Goal: Task Accomplishment & Management: Use online tool/utility

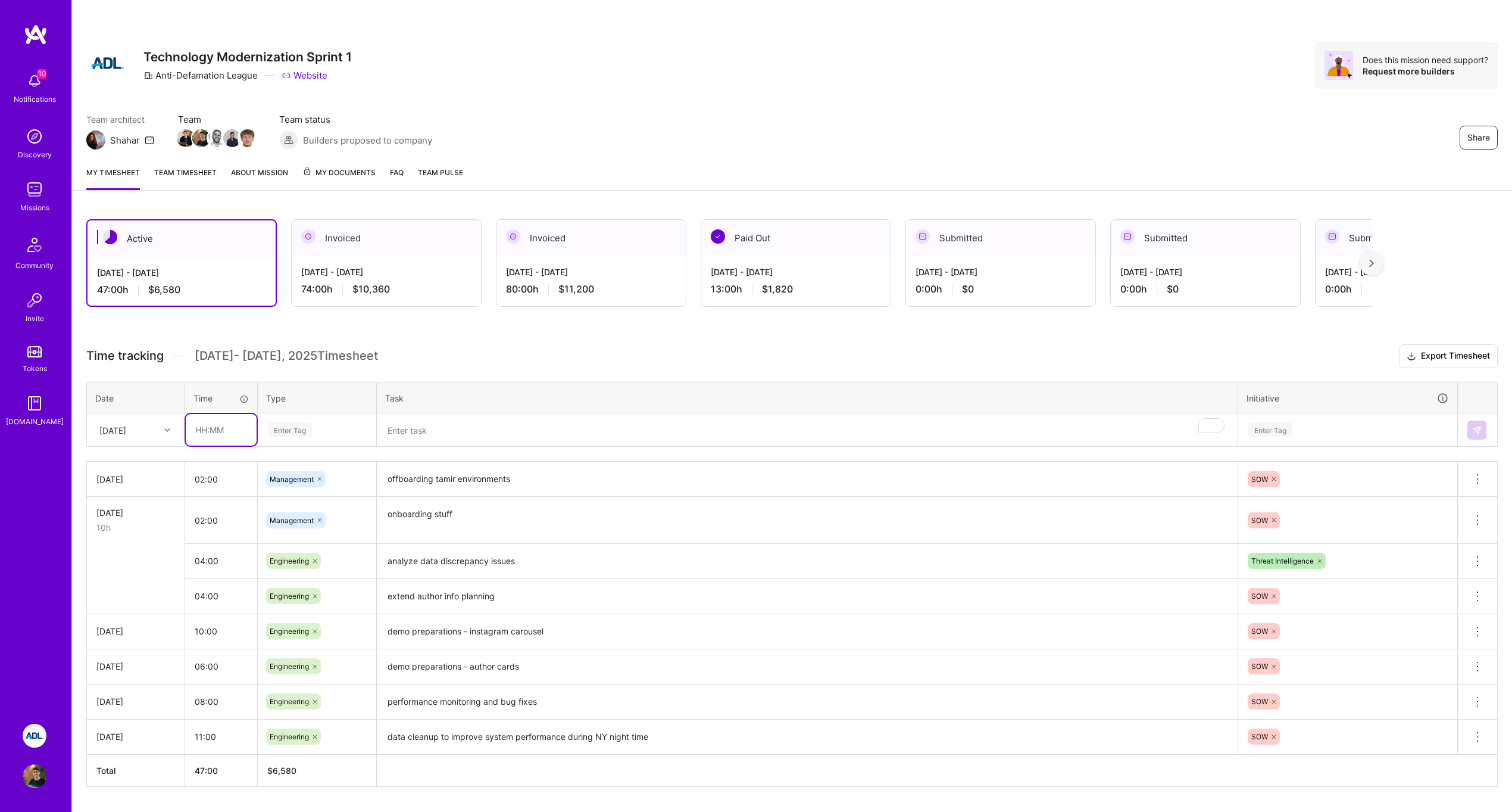
click at [202, 437] on input "text" at bounding box center [221, 430] width 71 height 32
type input "06:00"
click at [339, 425] on div "Enter Tag" at bounding box center [317, 429] width 101 height 15
click at [307, 545] on span "Engineering" at bounding box center [290, 553] width 51 height 16
click at [431, 435] on textarea "To enrich screen reader interactions, please activate Accessibility in Grammarl…" at bounding box center [807, 431] width 858 height 32
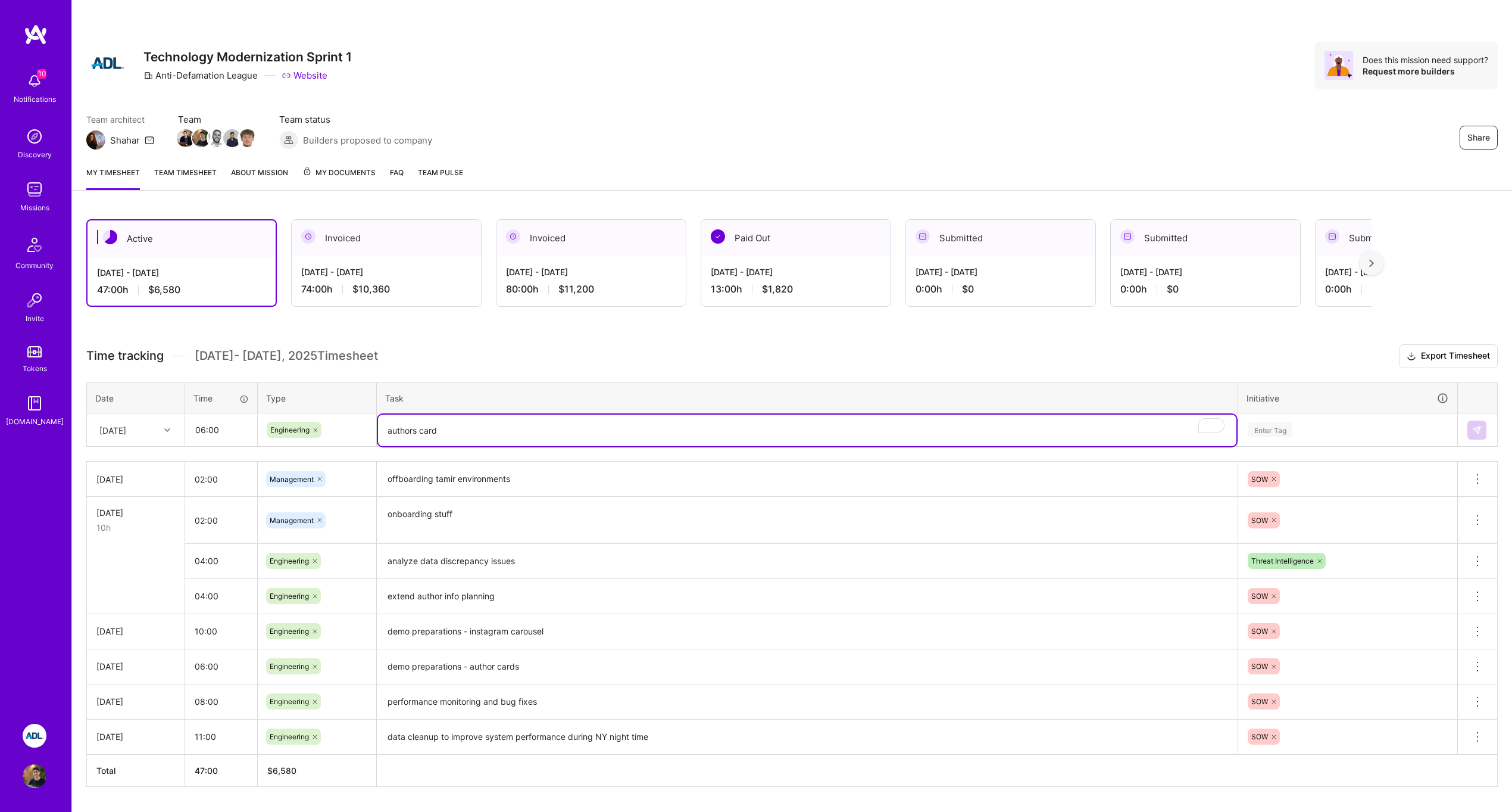
type textarea "authors card"
click at [1270, 420] on div "Enter Tag" at bounding box center [1348, 430] width 218 height 31
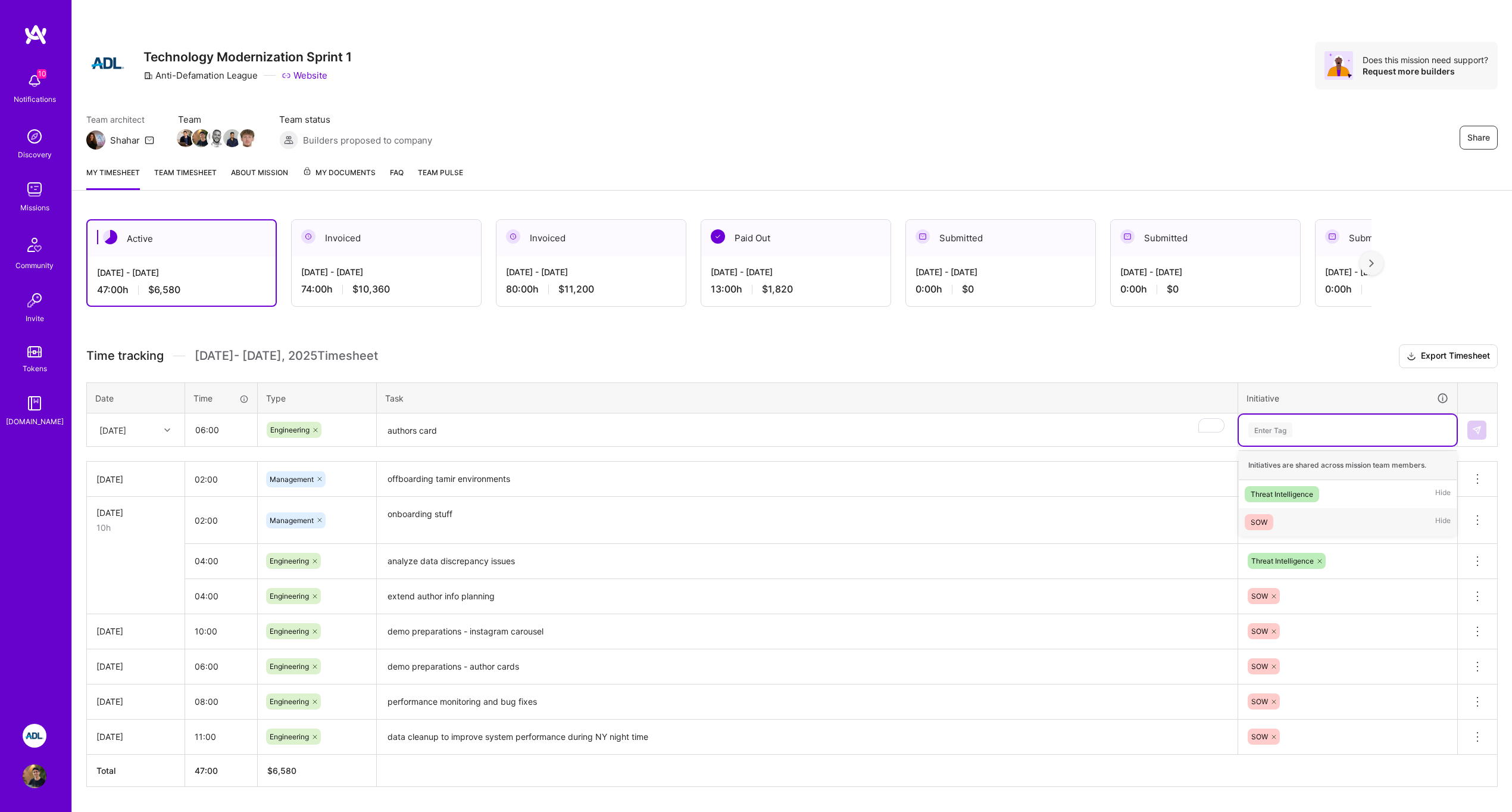
click at [1276, 513] on div "SOW Hide" at bounding box center [1348, 522] width 218 height 28
click at [1483, 426] on button at bounding box center [1477, 429] width 19 height 19
